Goal: Navigation & Orientation: Find specific page/section

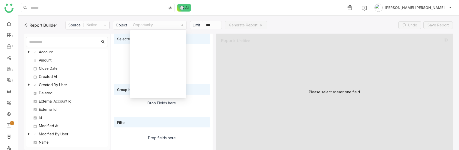
scroll to position [279, 0]
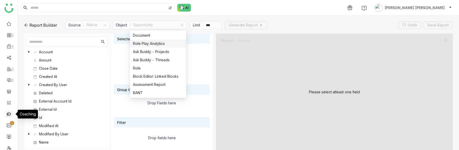
click at [7, 114] on link at bounding box center [9, 113] width 5 height 4
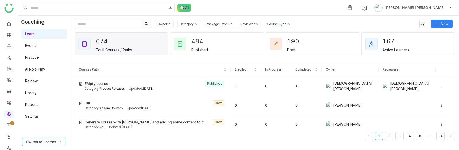
click at [35, 141] on span "Switch to Learner" at bounding box center [41, 142] width 30 height 6
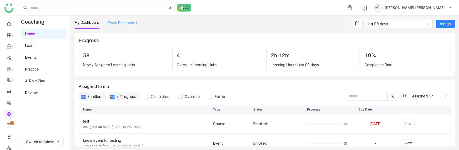
click at [124, 24] on link "Team Dashboard" at bounding box center [122, 22] width 29 height 4
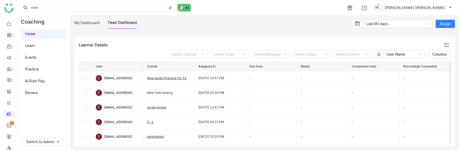
scroll to position [154, 0]
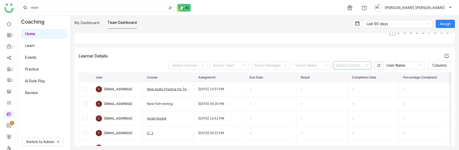
click at [342, 66] on input at bounding box center [350, 65] width 29 height 8
